Goal: Transaction & Acquisition: Purchase product/service

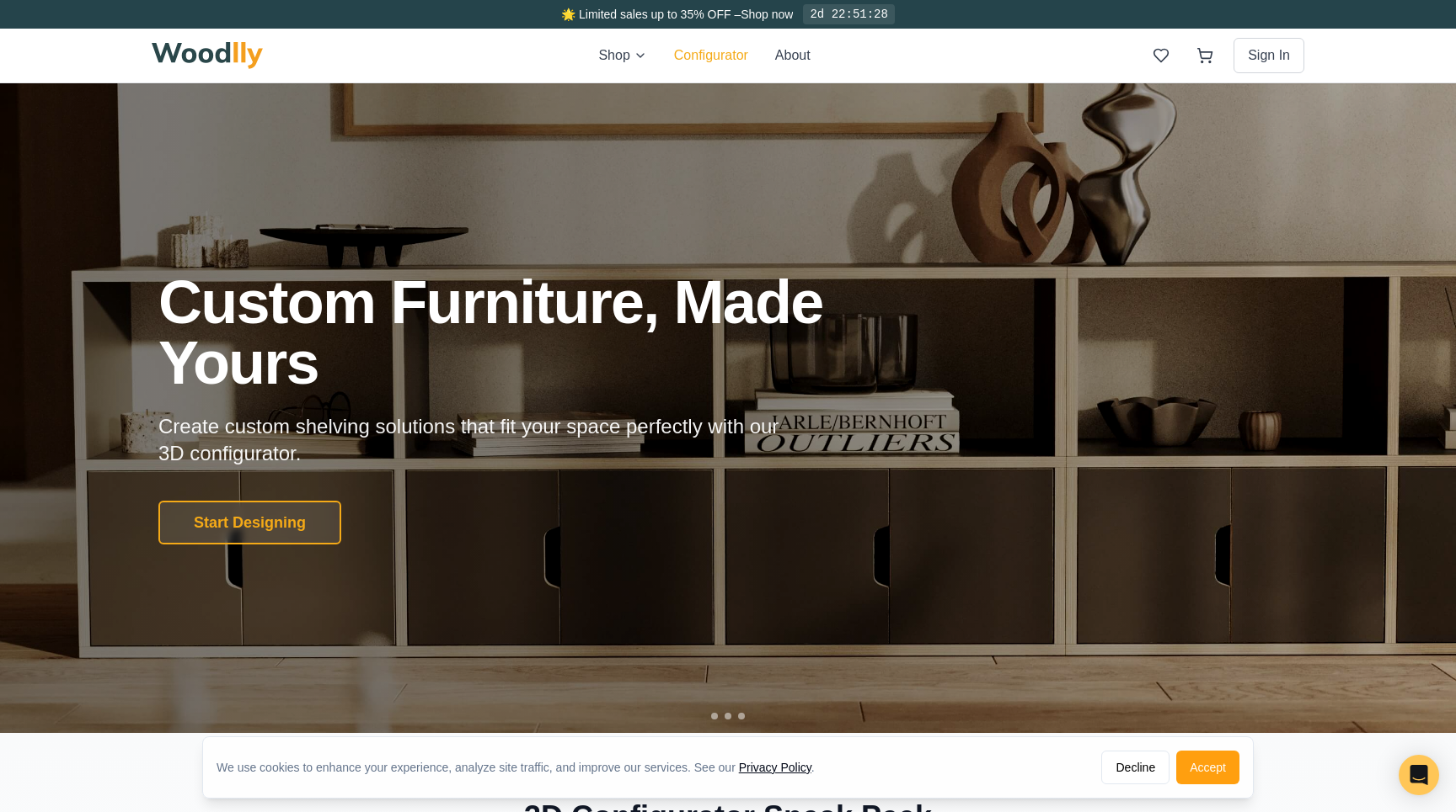
click at [702, 52] on button "Configurator" at bounding box center [711, 55] width 74 height 20
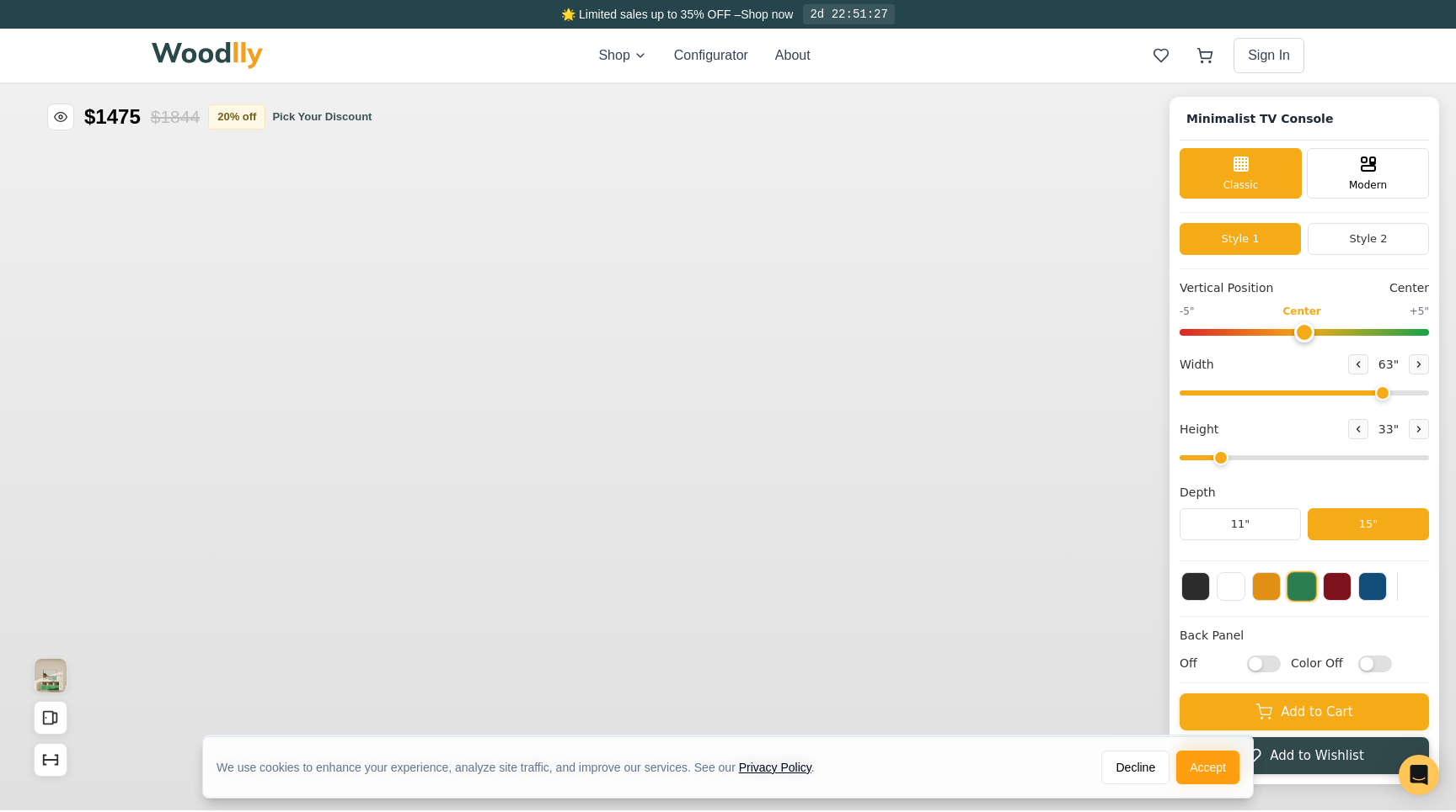
type input "63"
type input "2"
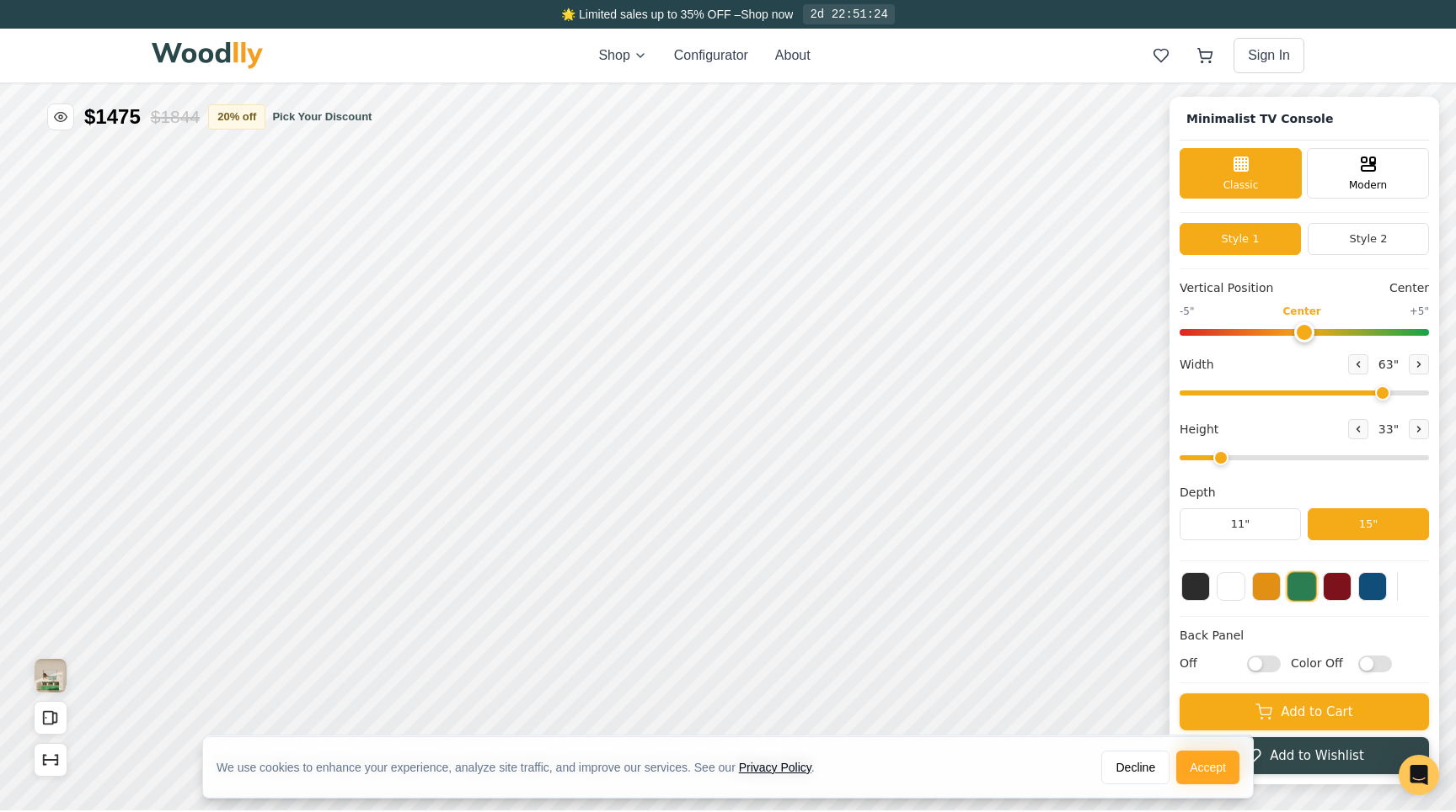
click at [1203, 764] on button "Accept" at bounding box center [1207, 768] width 63 height 34
click at [1203, 764] on button "Accept" at bounding box center [1207, 766] width 63 height 34
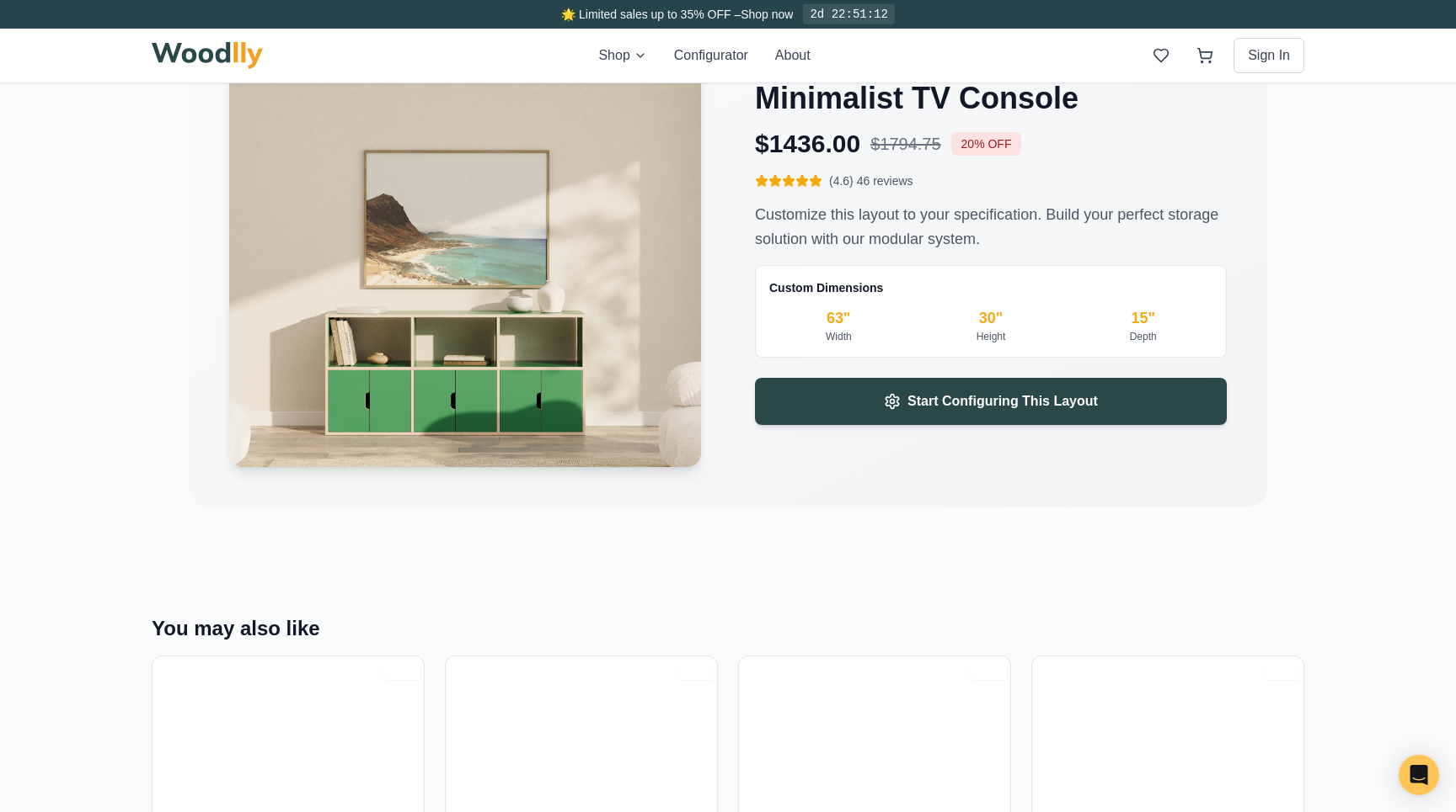
scroll to position [2611, 0]
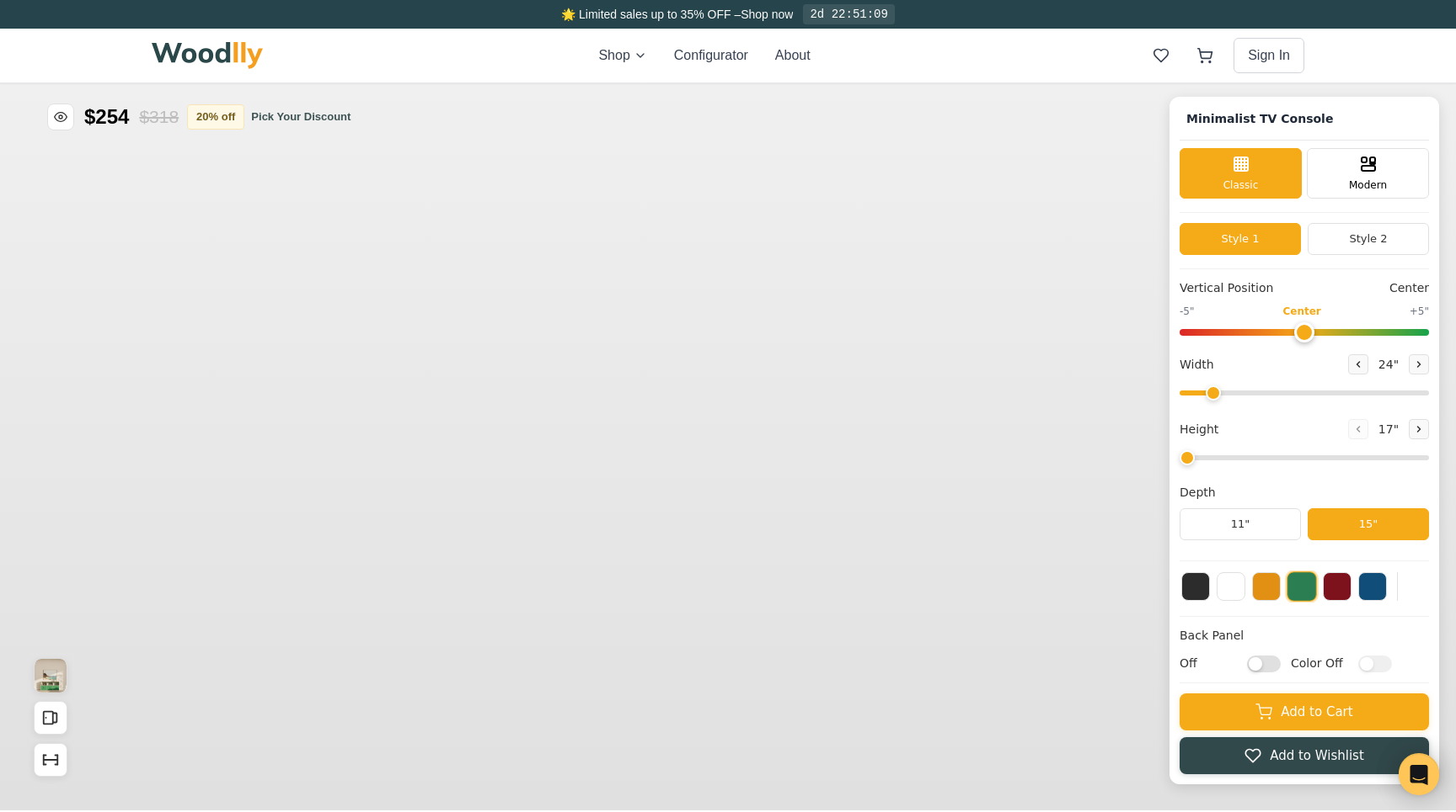
type input "63"
type input "2"
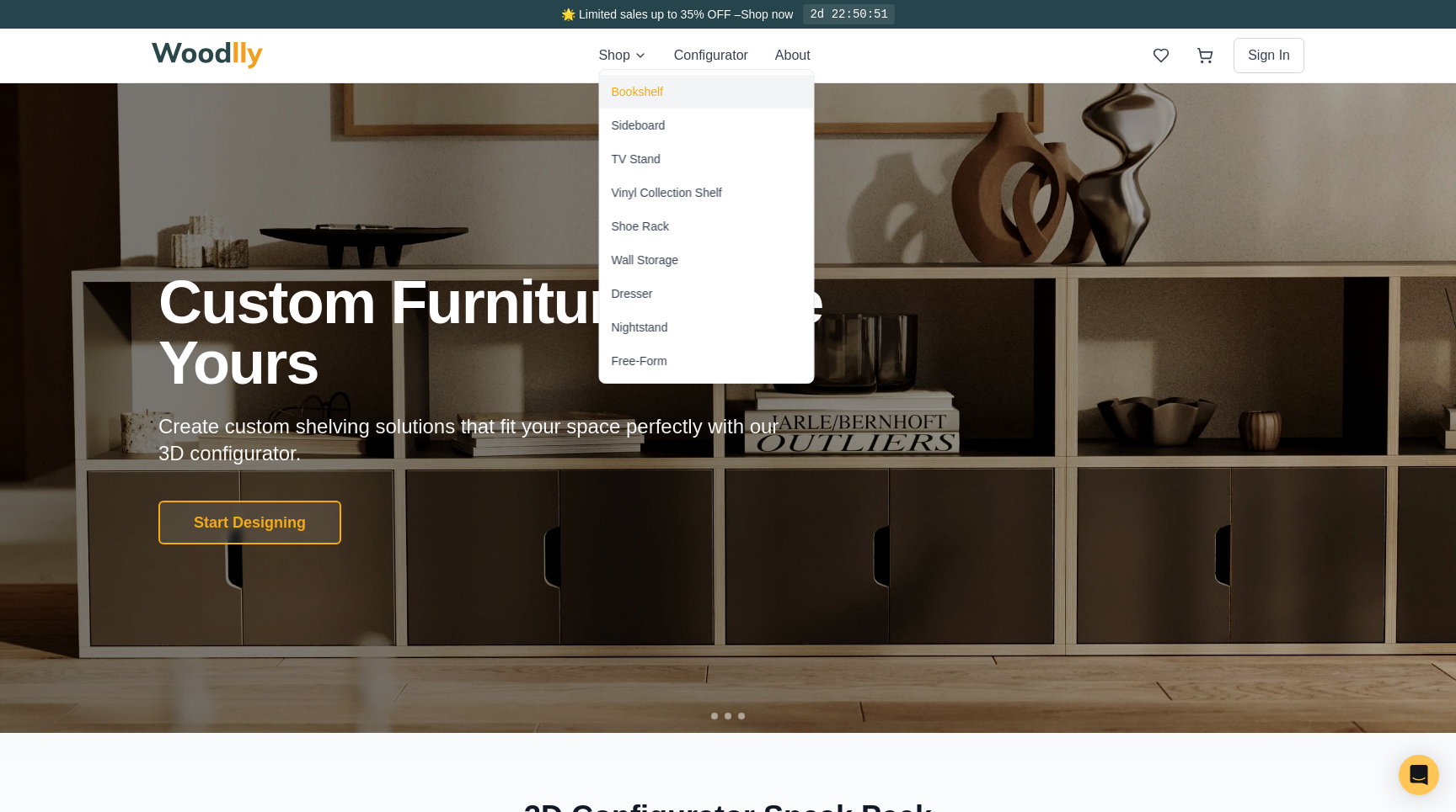
click at [664, 77] on div "Bookshelf" at bounding box center [707, 92] width 214 height 34
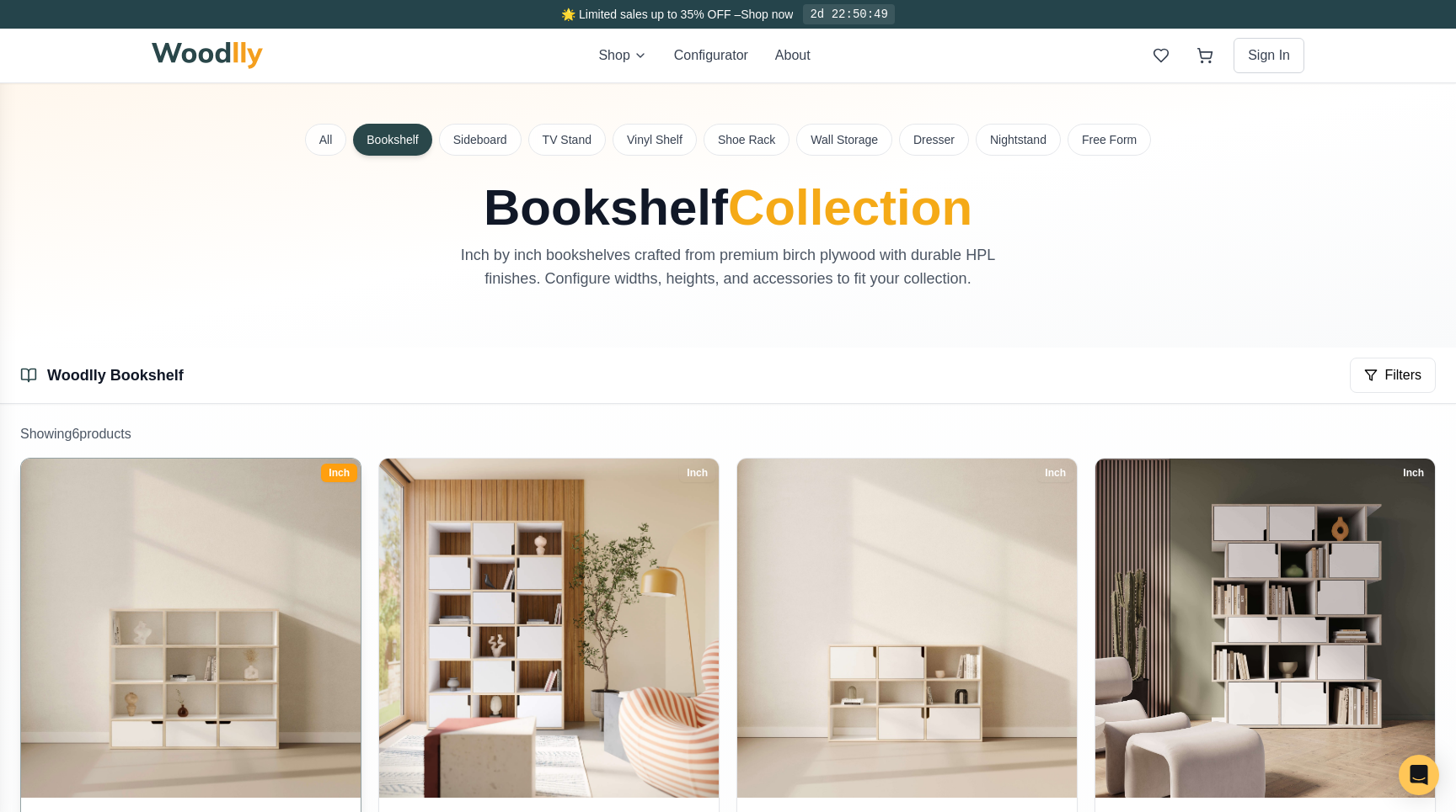
click at [231, 525] on img at bounding box center [191, 628] width 356 height 356
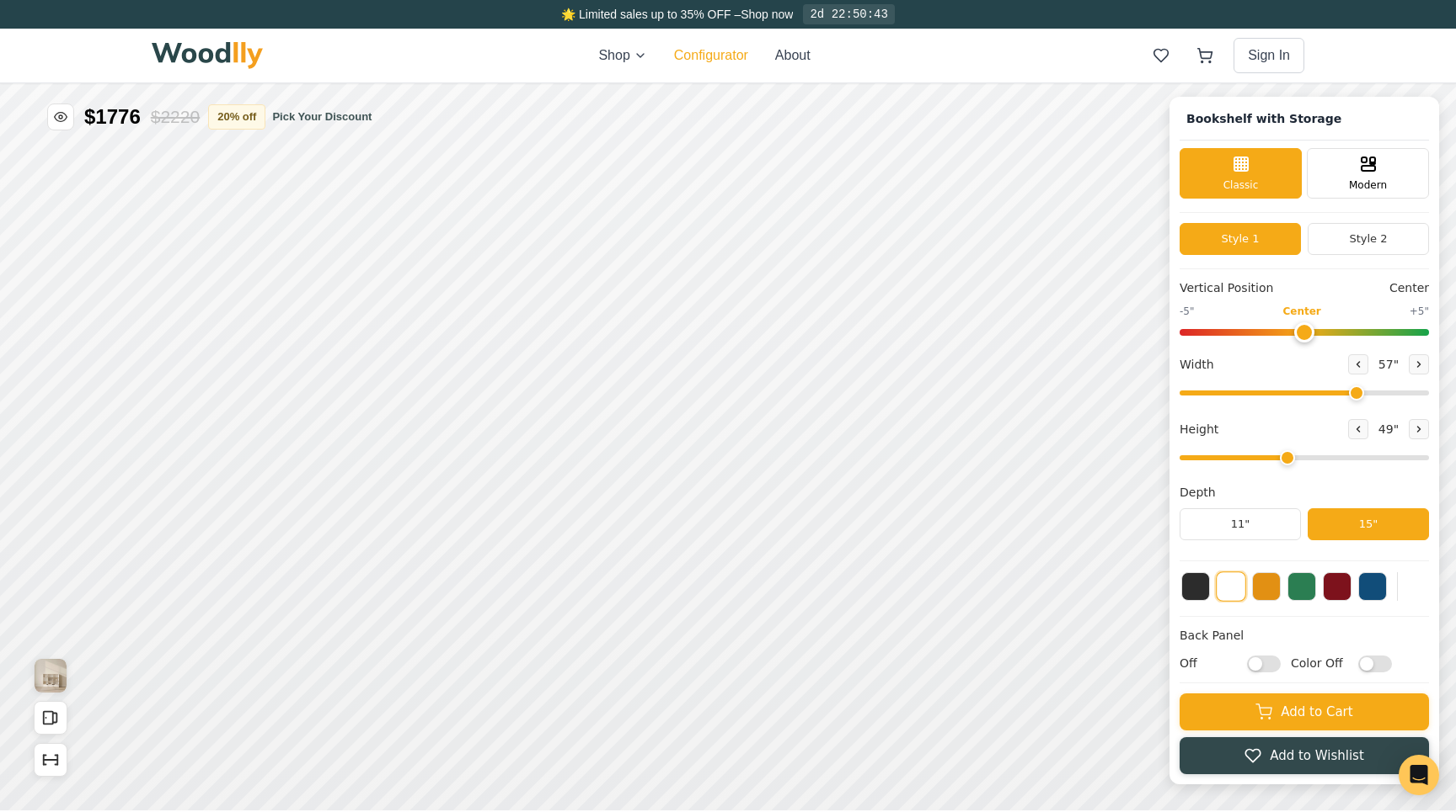
click at [710, 52] on button "Configurator" at bounding box center [711, 55] width 74 height 20
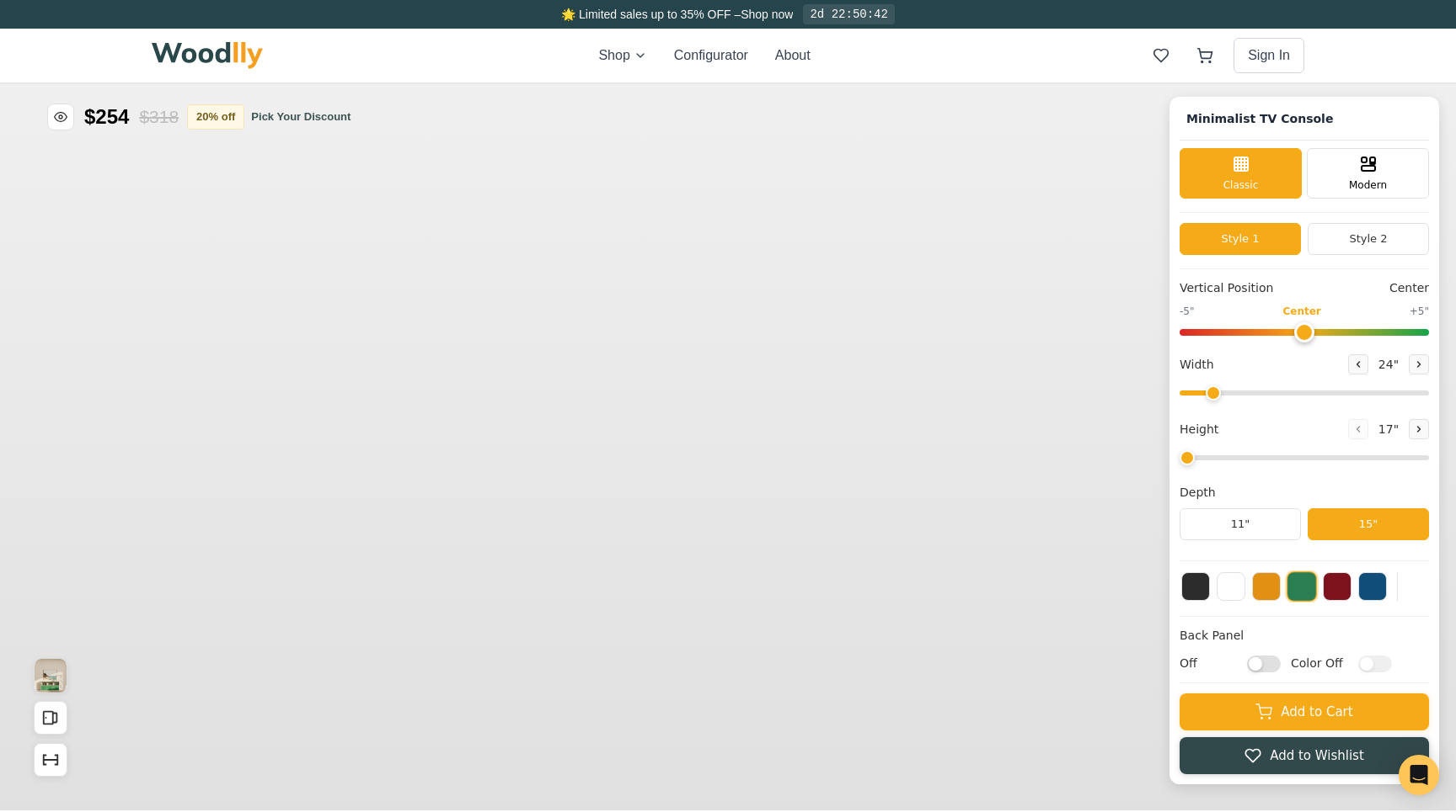
type input "63"
type input "2"
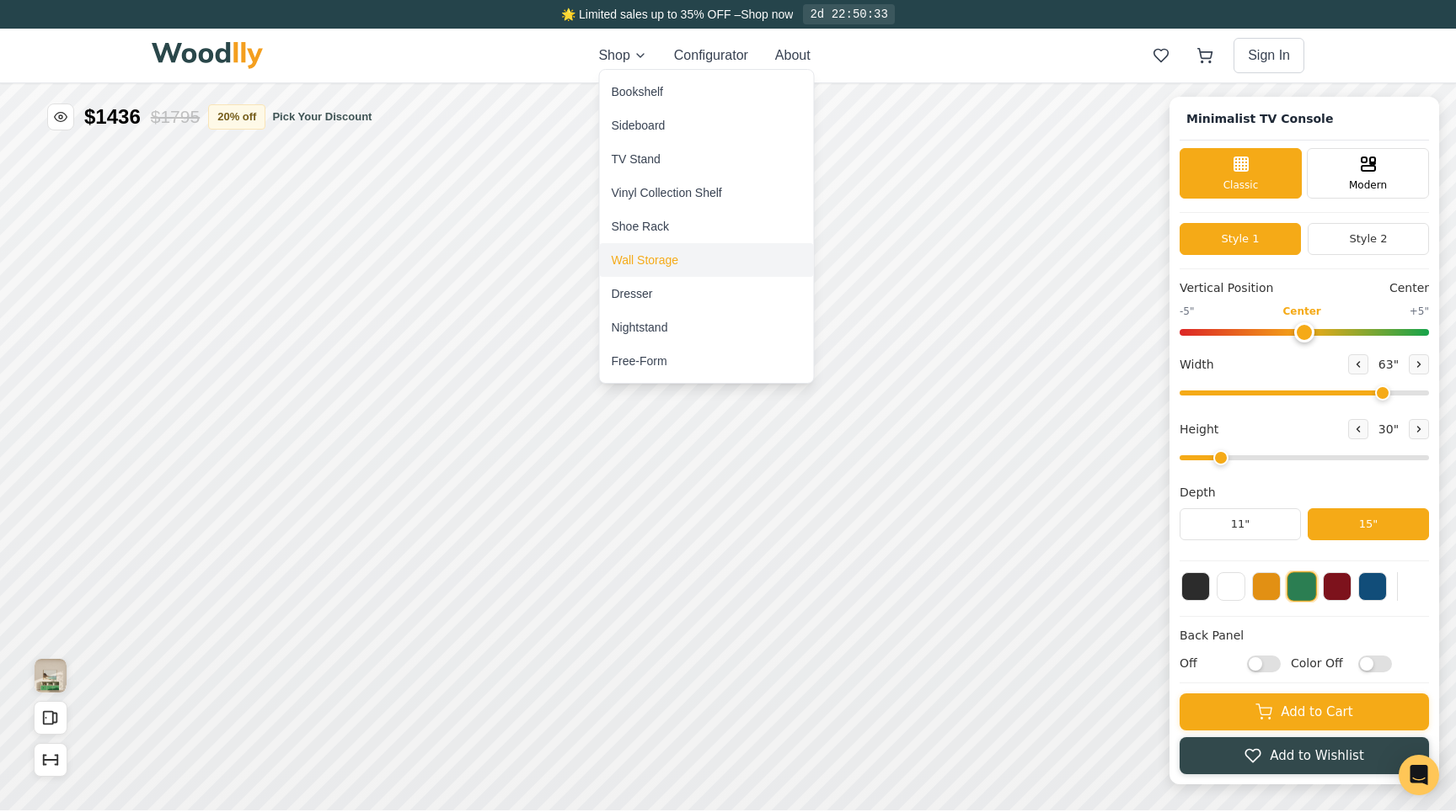
click at [649, 262] on div "Wall Storage" at bounding box center [646, 259] width 67 height 17
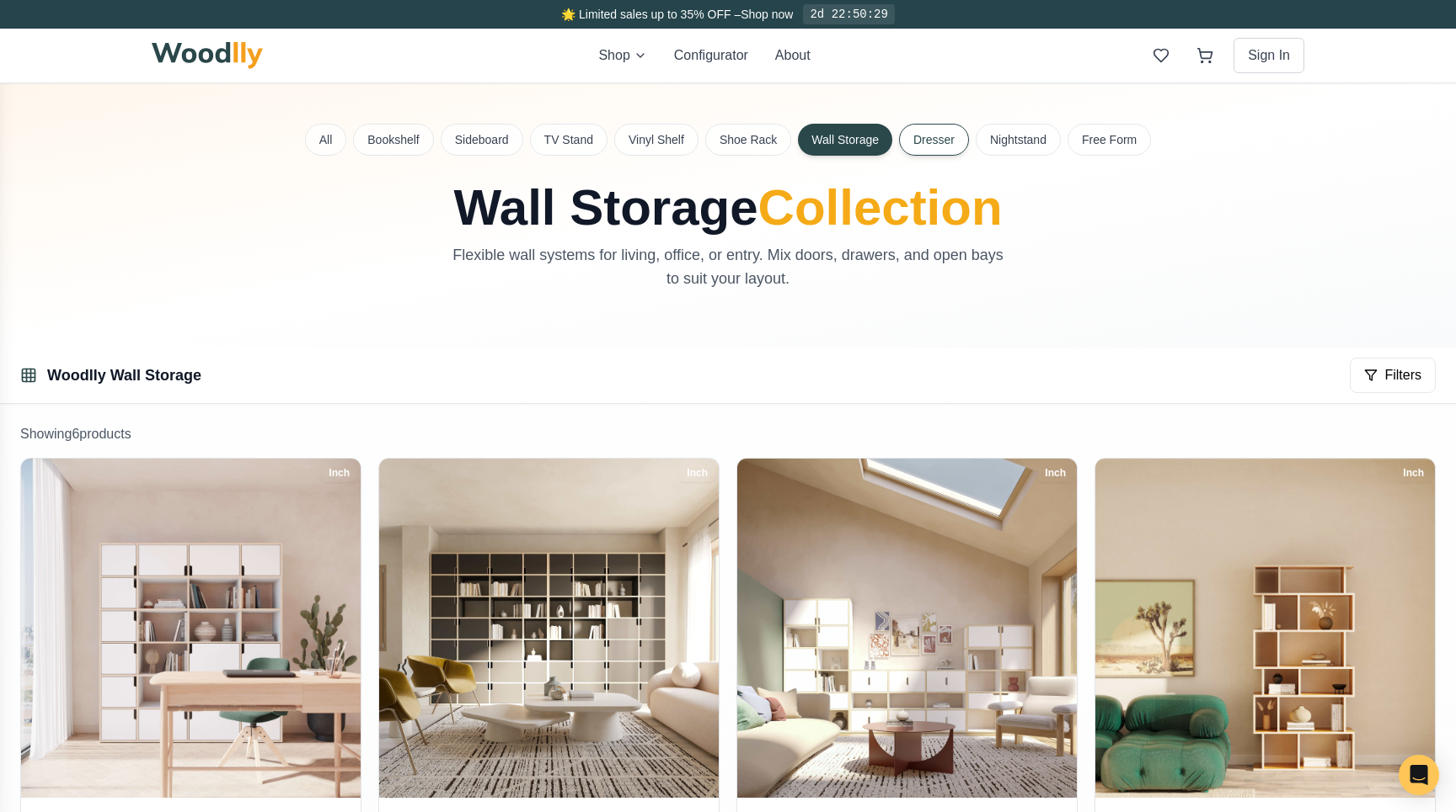
click at [903, 136] on button "Dresser" at bounding box center [934, 139] width 70 height 32
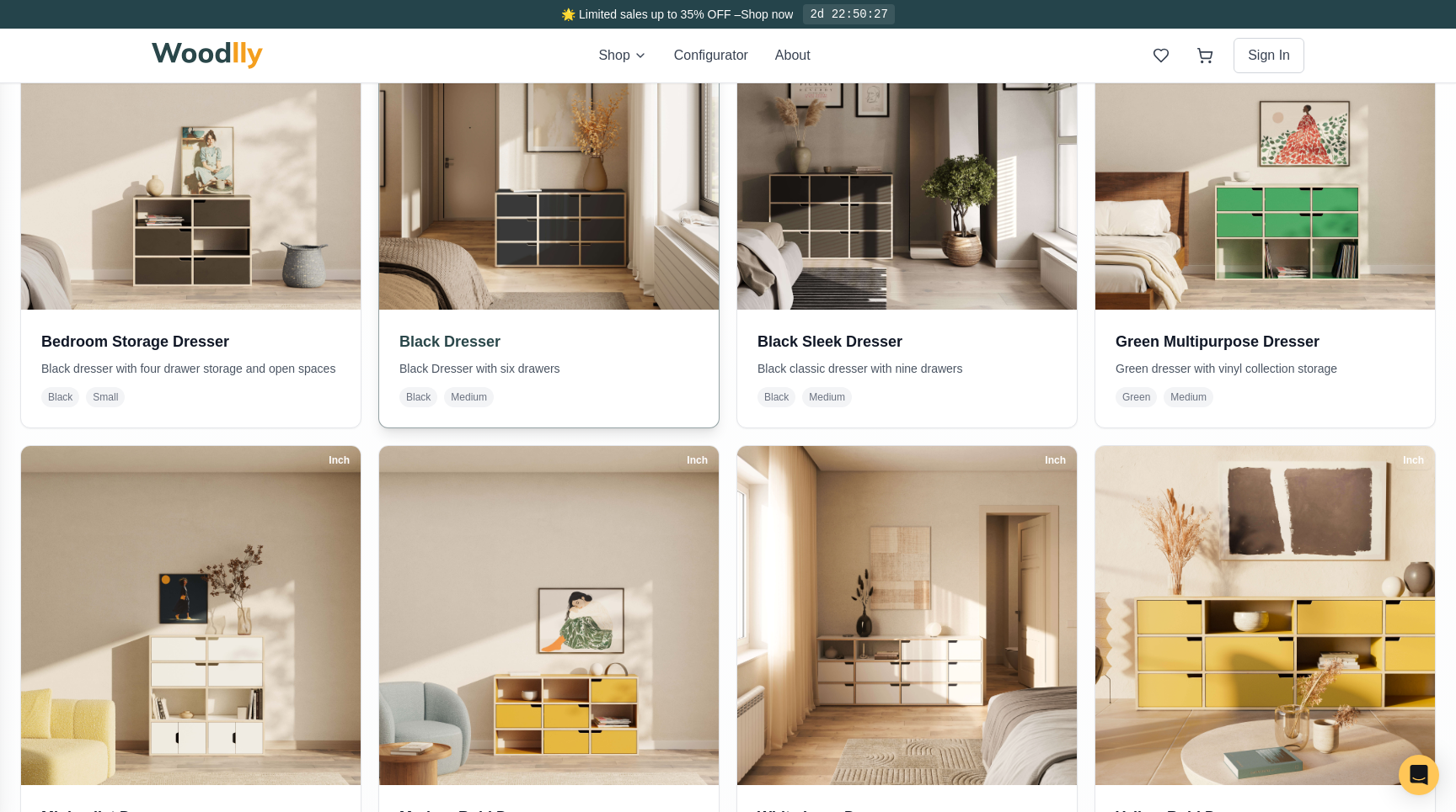
scroll to position [554, 0]
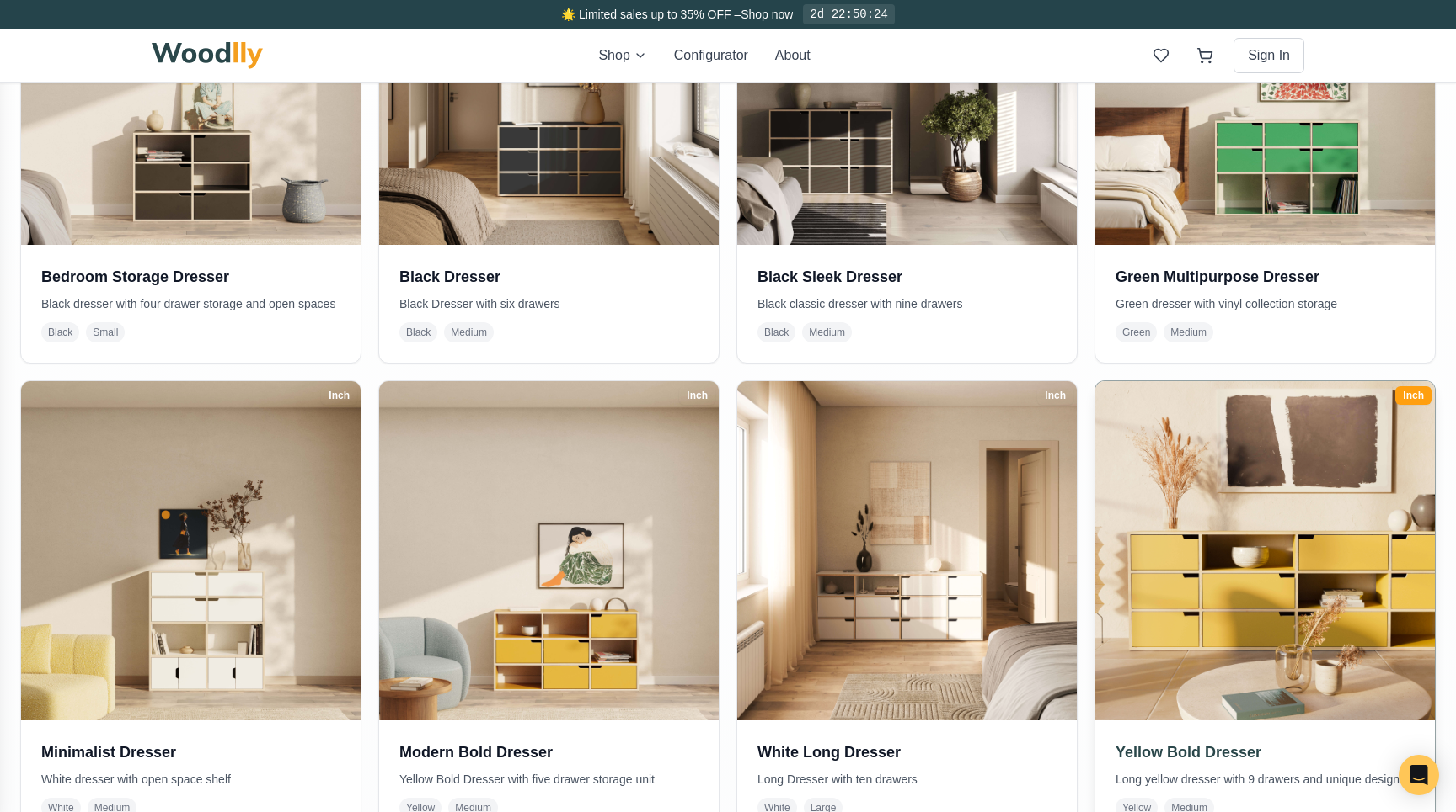
click at [1169, 456] on img at bounding box center [1264, 551] width 356 height 356
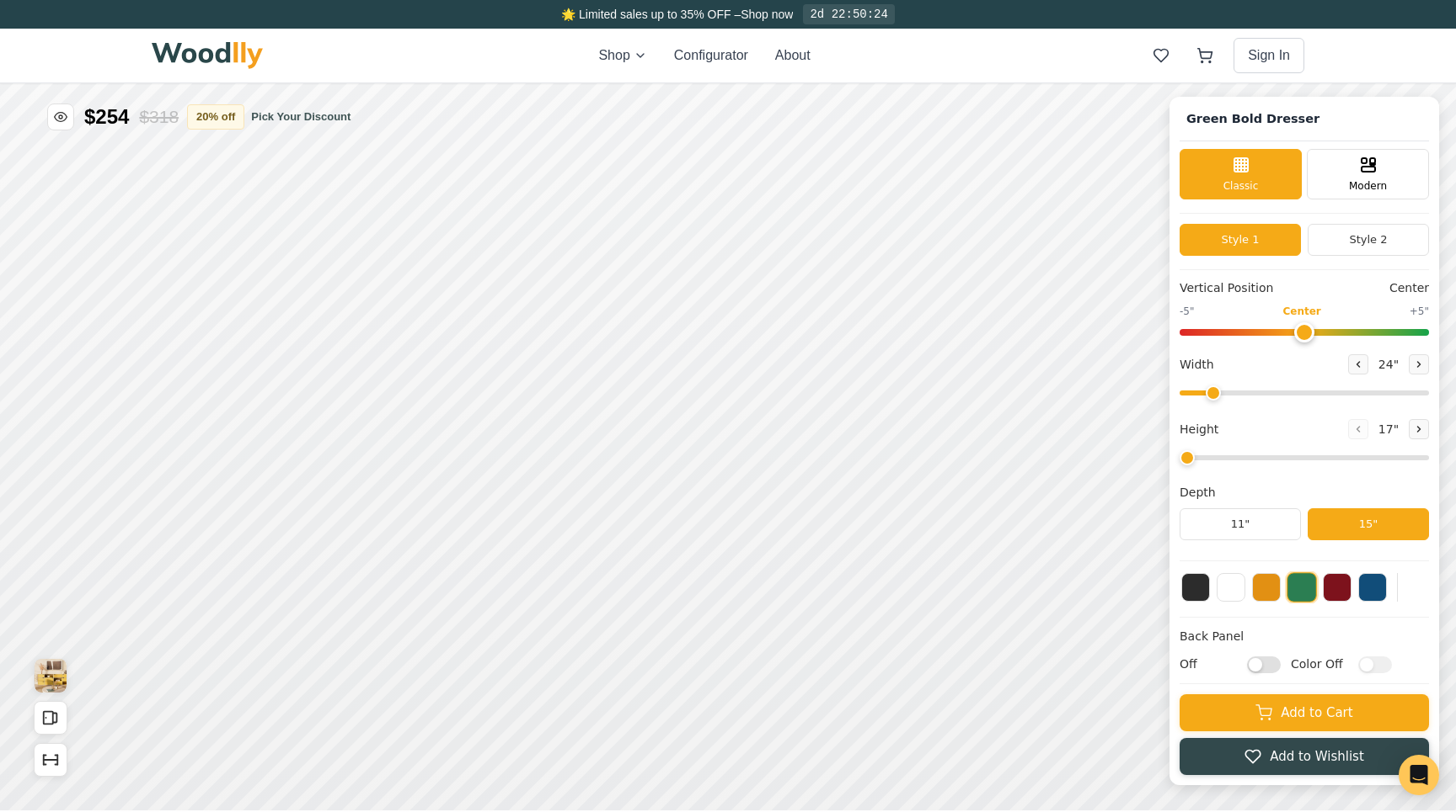
type input "68"
type input "3"
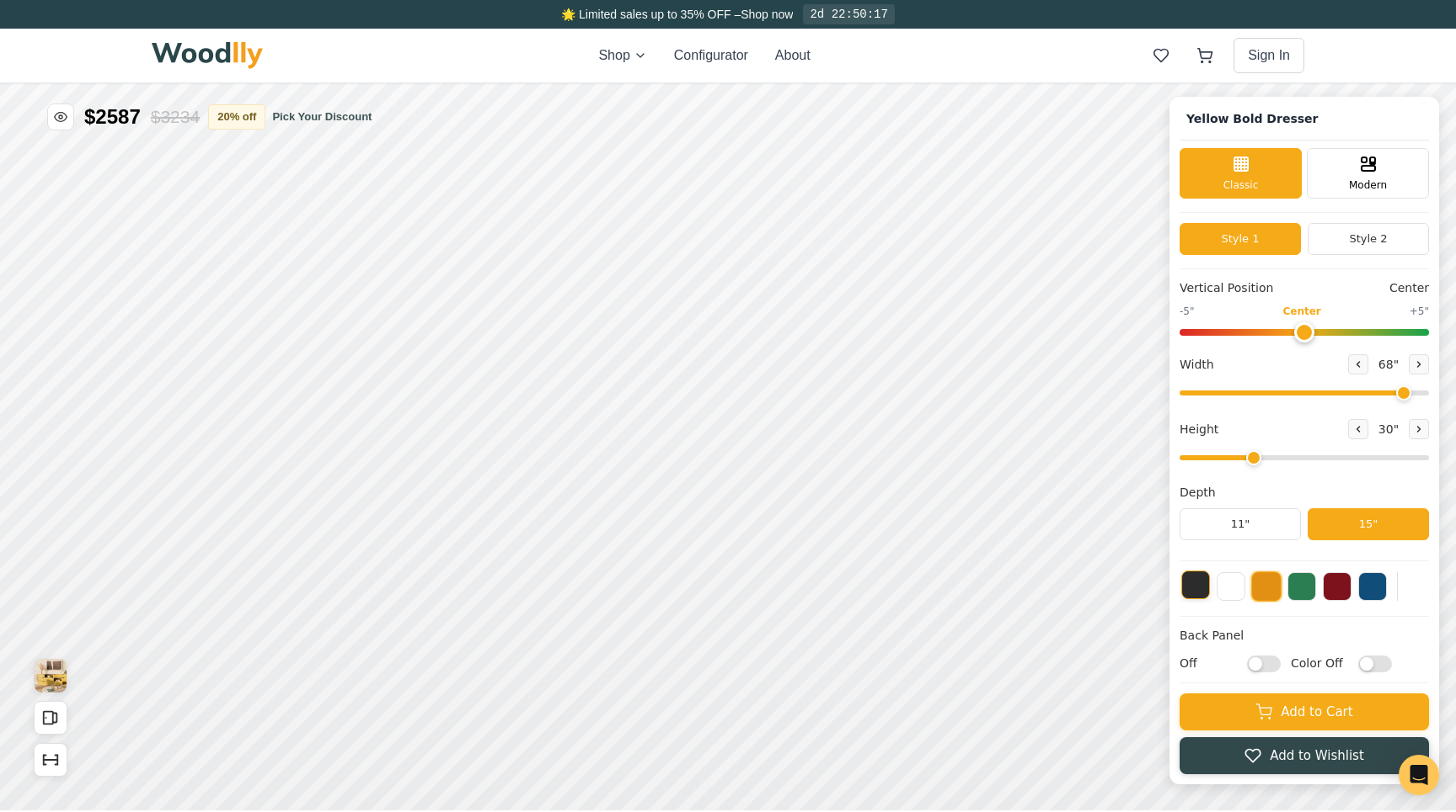
click at [1201, 588] on button at bounding box center [1194, 585] width 29 height 29
click at [245, 117] on button "20 % off" at bounding box center [237, 116] width 57 height 26
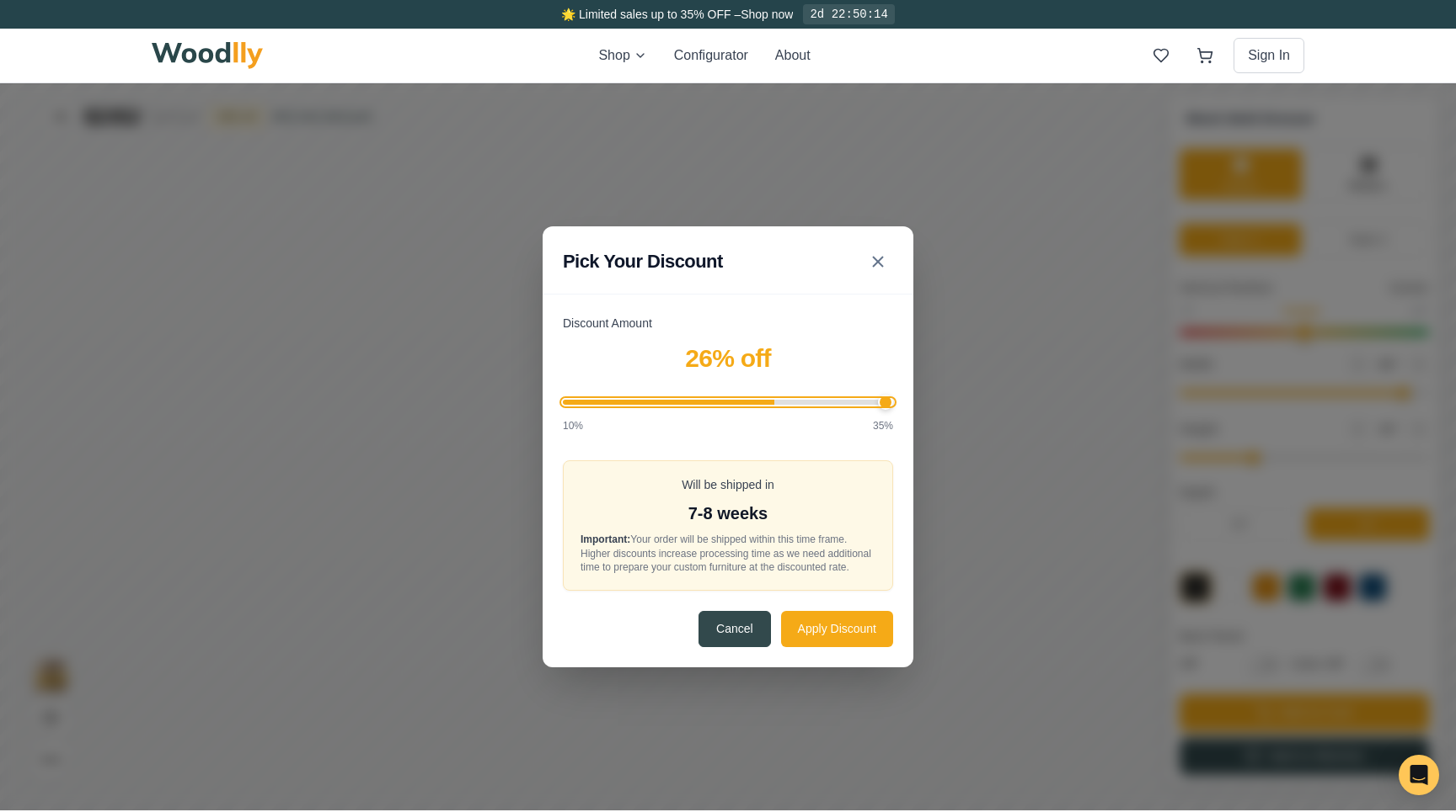
drag, startPoint x: 767, startPoint y: 391, endPoint x: 1113, endPoint y: 401, distance: 346.1
type input "35"
click at [893, 401] on input "Discount Amount" at bounding box center [728, 402] width 331 height 5
click at [830, 644] on button "Apply Discount" at bounding box center [836, 628] width 112 height 37
